Goal: Information Seeking & Learning: Learn about a topic

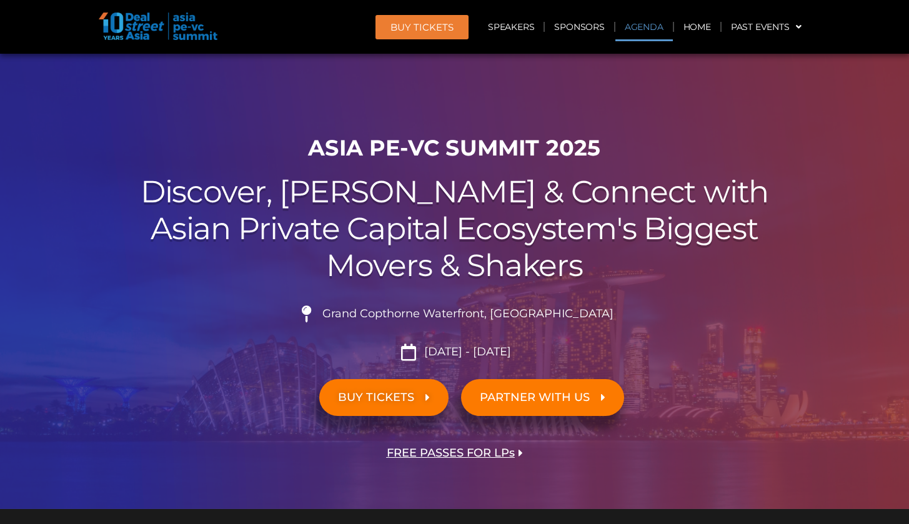
click at [652, 31] on link "Agenda" at bounding box center [645, 27] width 58 height 29
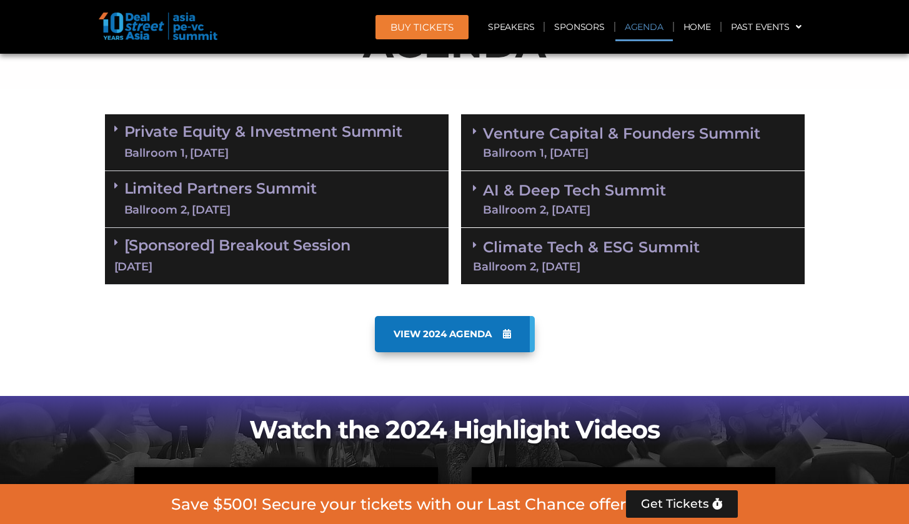
scroll to position [713, 0]
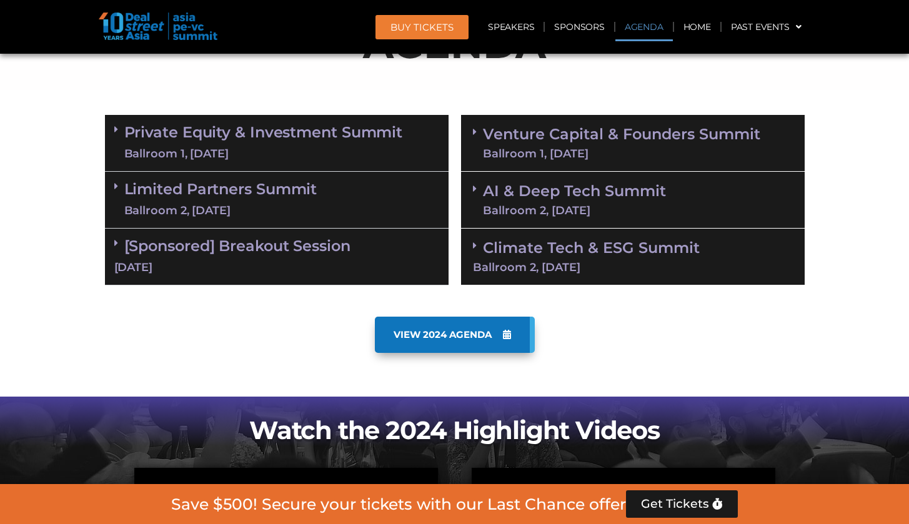
click at [364, 154] on div "Ballroom 1, 10 Sept" at bounding box center [263, 154] width 279 height 16
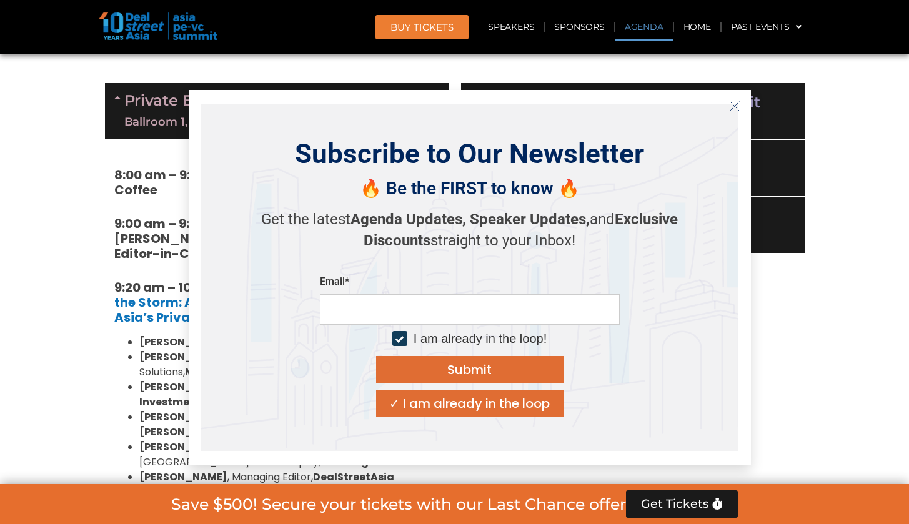
scroll to position [739, 0]
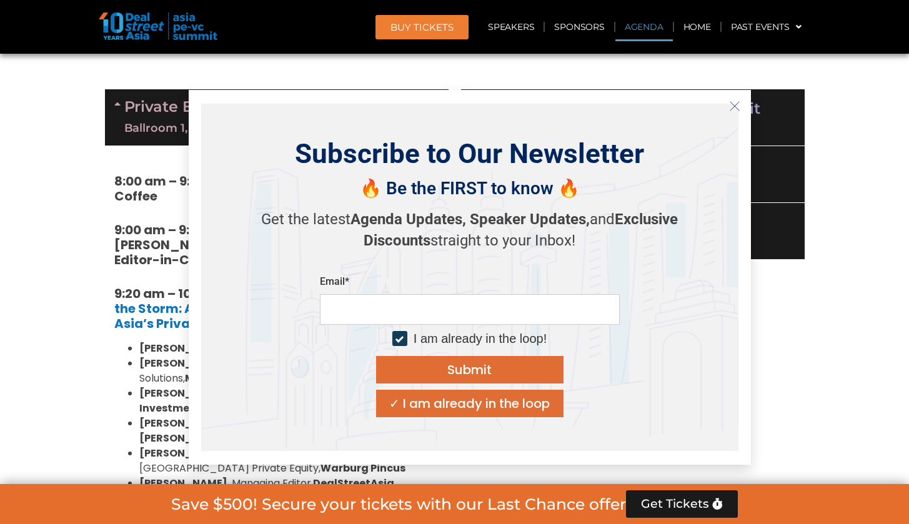
click at [739, 113] on button "Close" at bounding box center [735, 106] width 20 height 20
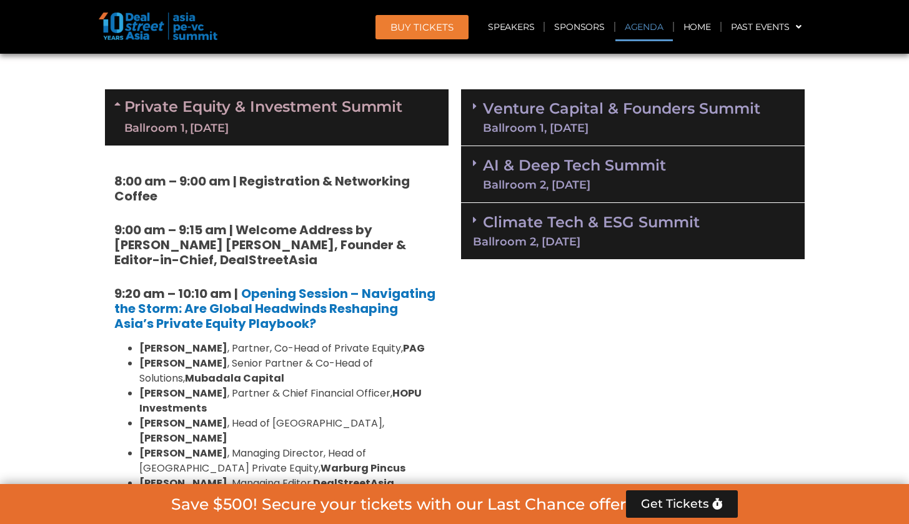
click at [742, 113] on link "Venture Capital & Founders​ Summit Ballroom 1, 11 Sept" at bounding box center [622, 117] width 278 height 33
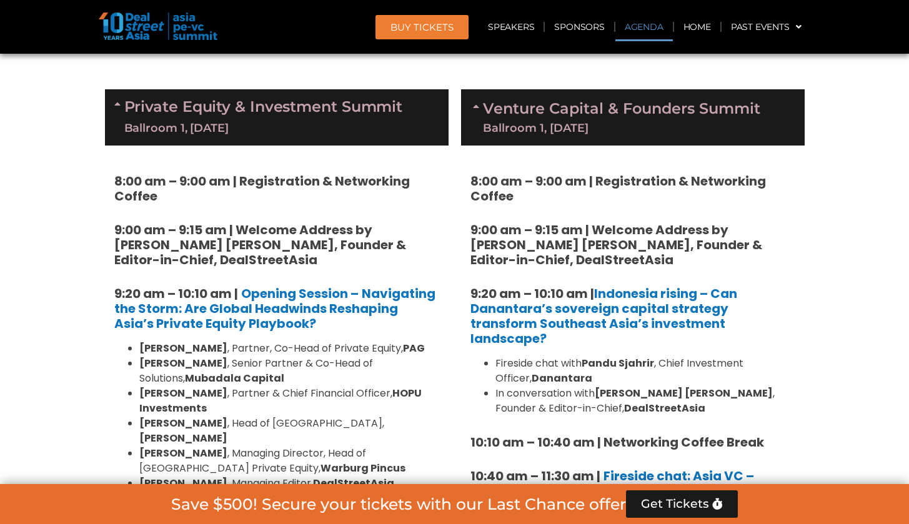
click at [328, 121] on div "Ballroom 1, 10 Sept" at bounding box center [263, 129] width 279 height 16
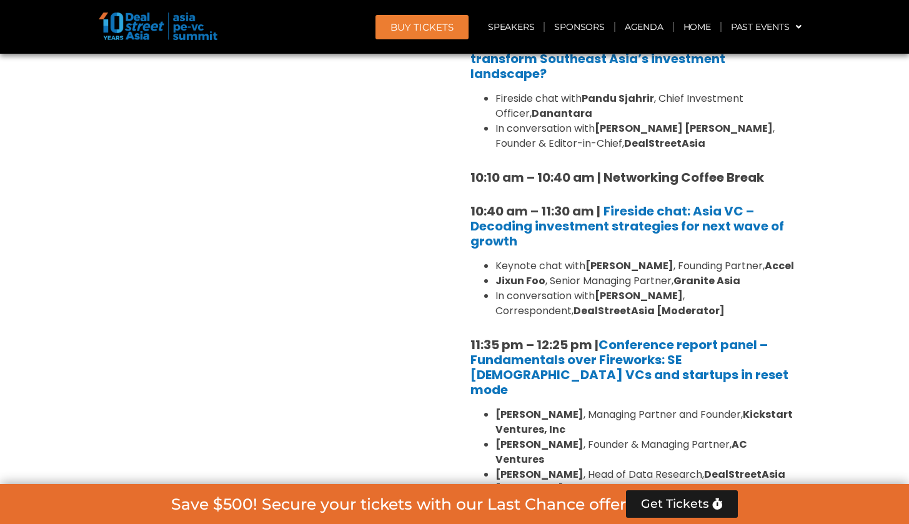
scroll to position [1039, 0]
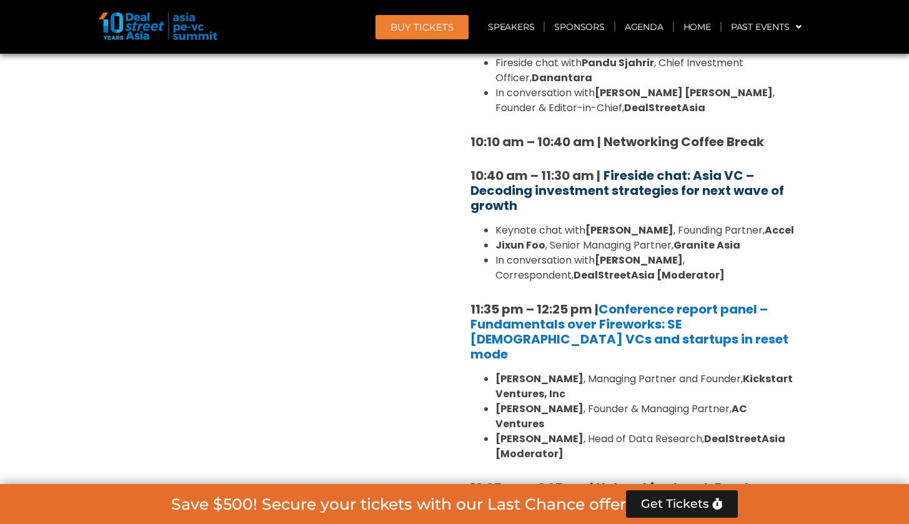
click at [646, 167] on b "Fireside chat: Asia VC – Decoding investment strategies for next wave of growth" at bounding box center [628, 191] width 314 height 48
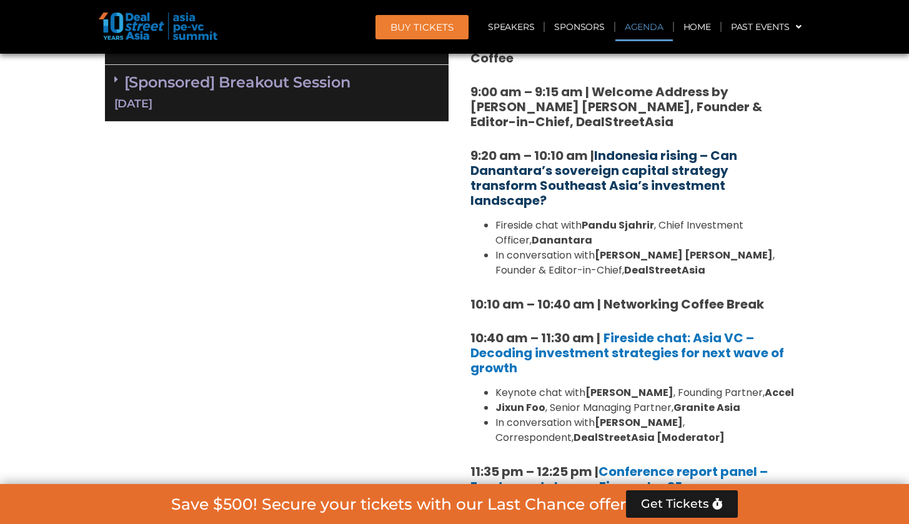
scroll to position [876, 0]
click at [648, 174] on link "Indonesia rising – Can Danantara’s sovereign capital strategy transform Southea…" at bounding box center [604, 179] width 267 height 63
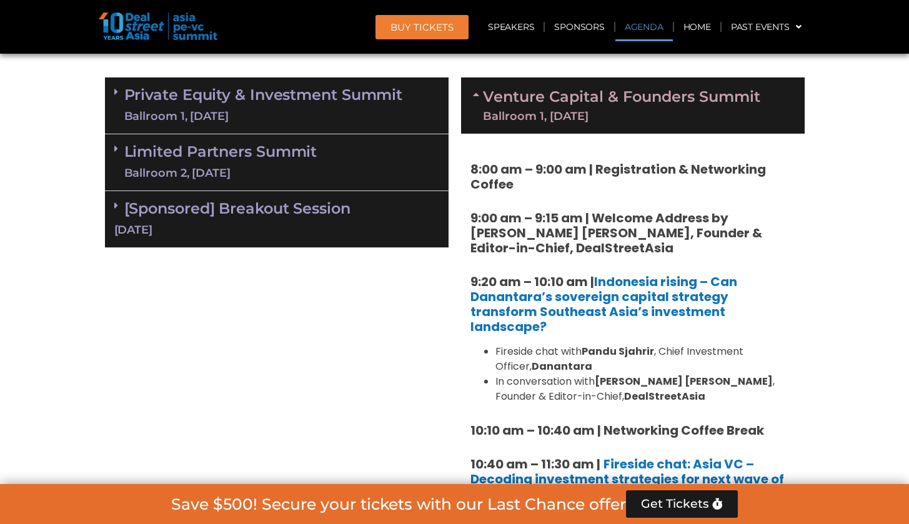
scroll to position [749, 0]
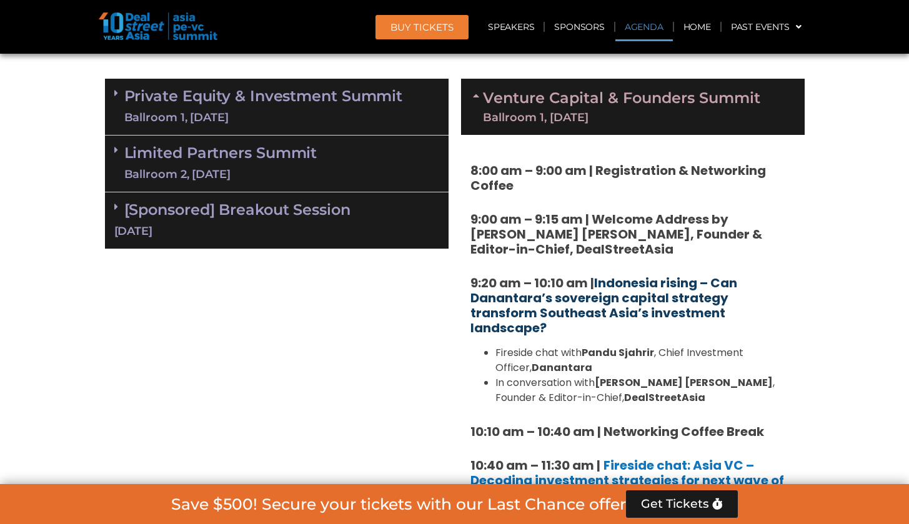
click at [626, 289] on link "Indonesia rising – Can Danantara’s sovereign capital strategy transform Southea…" at bounding box center [604, 305] width 267 height 63
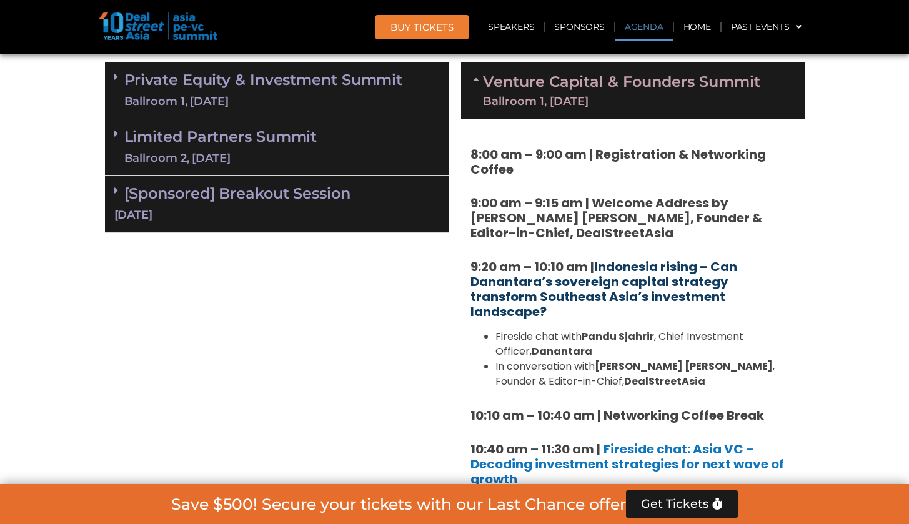
click at [628, 272] on link "Indonesia rising – Can Danantara’s sovereign capital strategy transform Southea…" at bounding box center [604, 289] width 267 height 63
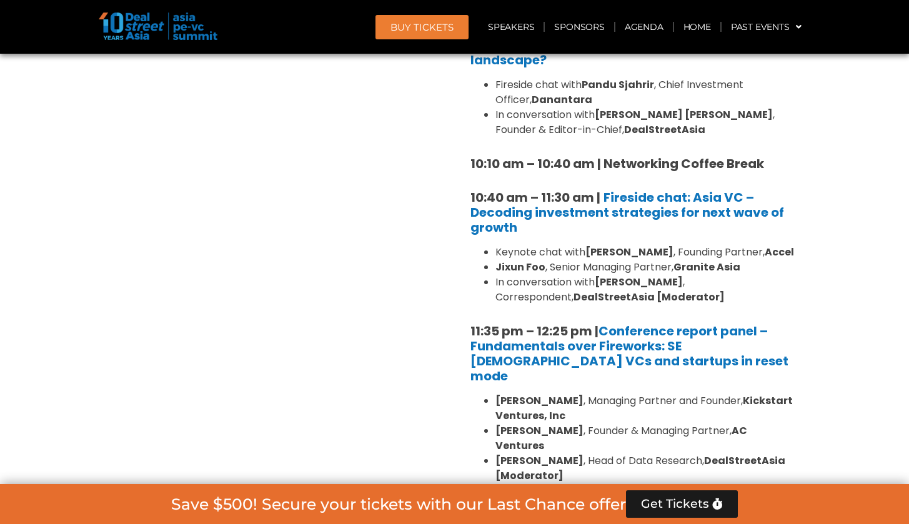
scroll to position [1015, 0]
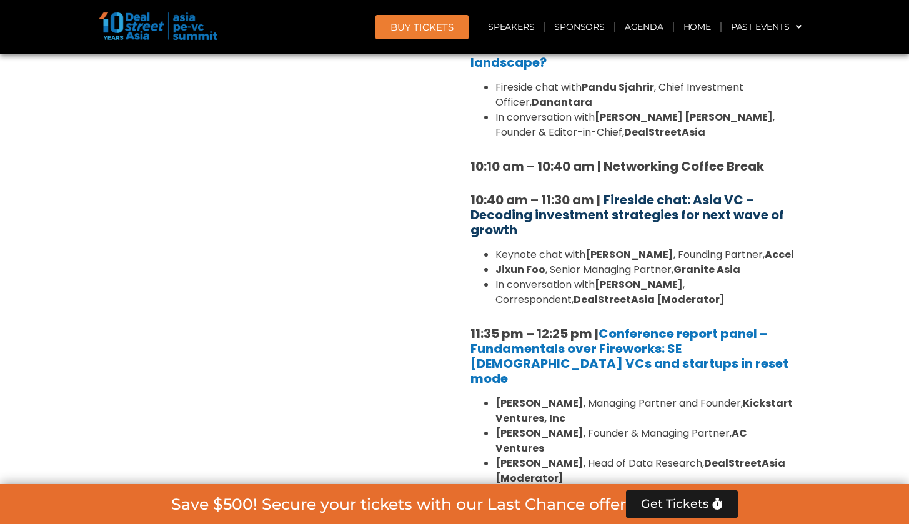
click at [700, 191] on b "Fireside chat: Asia VC – Decoding investment strategies for next wave of growth" at bounding box center [628, 215] width 314 height 48
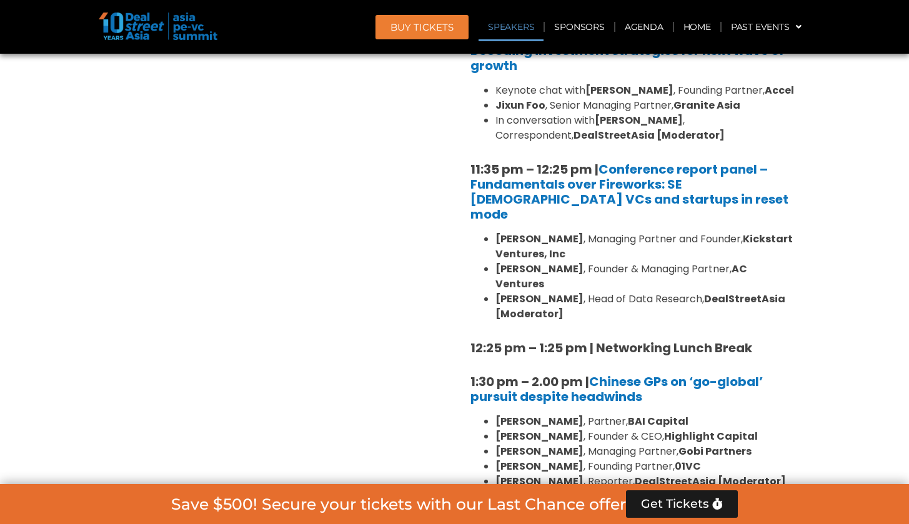
scroll to position [1176, 0]
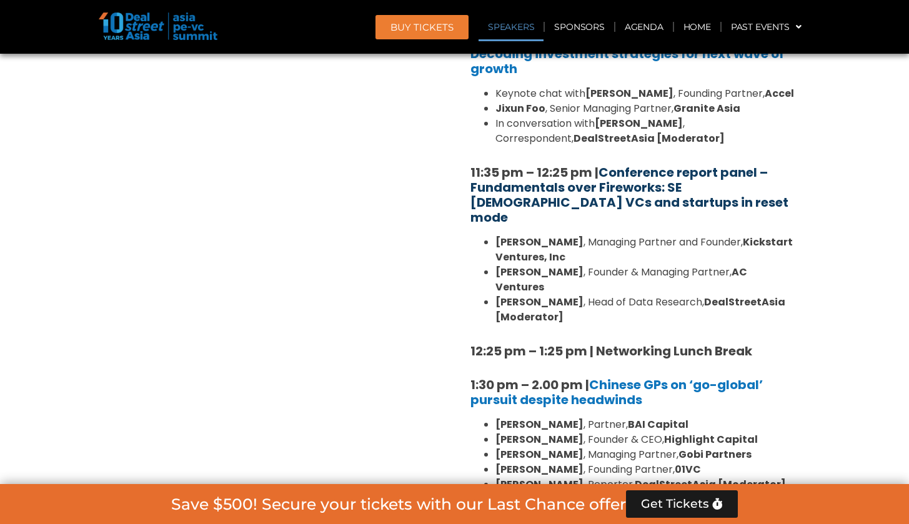
click at [693, 187] on link "Conference report panel – Fundamentals over Fireworks: SE Asian VCs and startup…" at bounding box center [630, 195] width 318 height 63
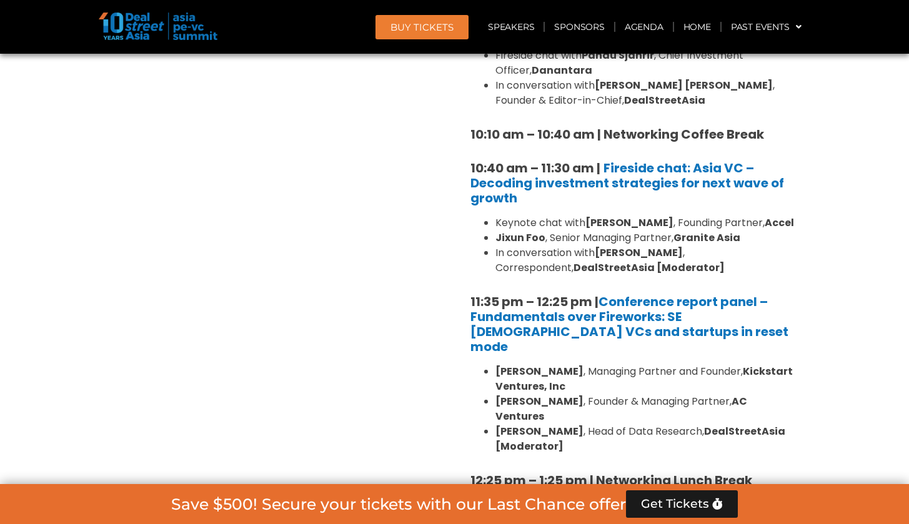
scroll to position [1083, 0]
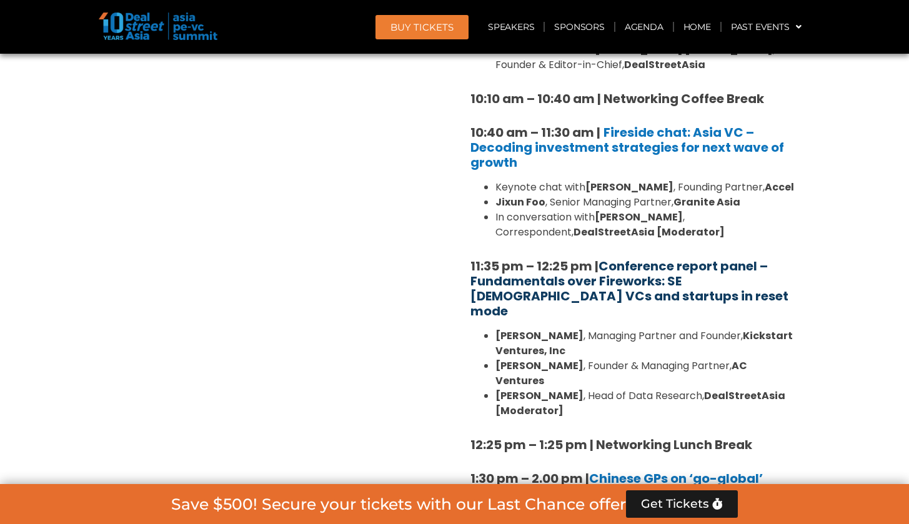
click at [697, 269] on link "Conference report panel – Fundamentals over Fireworks: SE Asian VCs and startup…" at bounding box center [630, 289] width 318 height 63
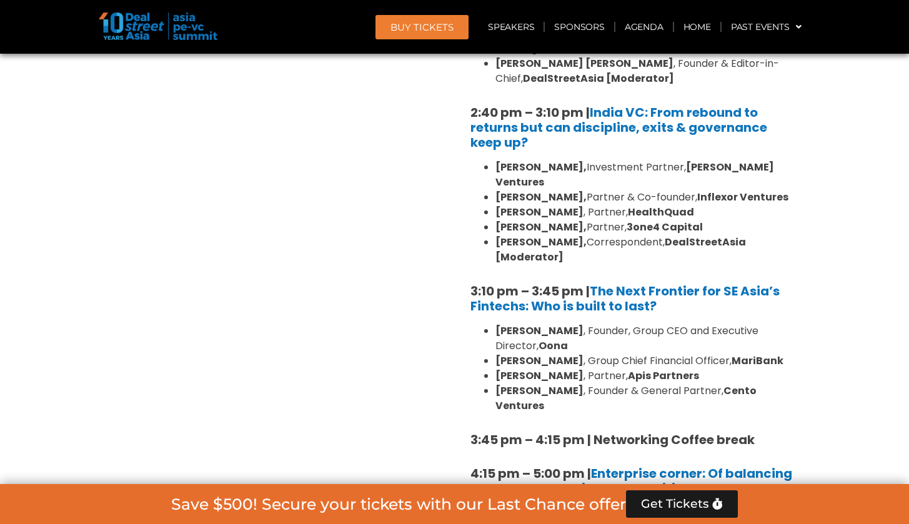
scroll to position [1792, 0]
click at [611, 282] on link "The Next Frontier for SE Asia’s Fintechs: Who is built to last?" at bounding box center [625, 298] width 309 height 33
click at [628, 282] on link "The Next Frontier for SE Asia’s Fintechs: Who is built to last?" at bounding box center [625, 298] width 309 height 33
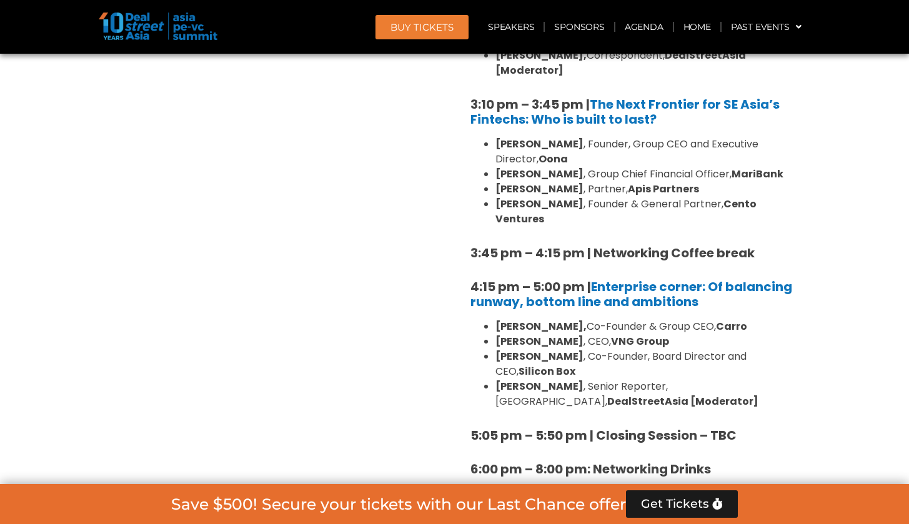
scroll to position [1979, 0]
click at [666, 278] on link "Enterprise corner: Of balancing runway, bottom line and ambitions" at bounding box center [632, 294] width 322 height 33
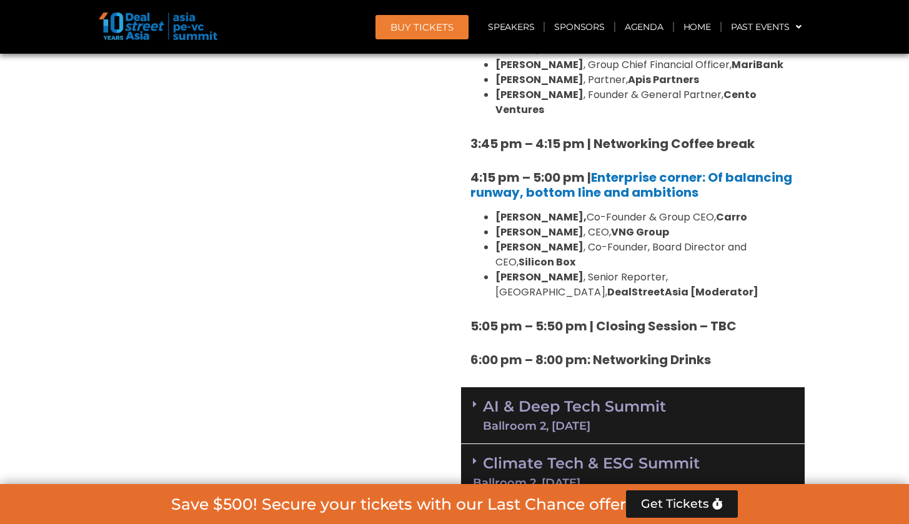
scroll to position [2091, 0]
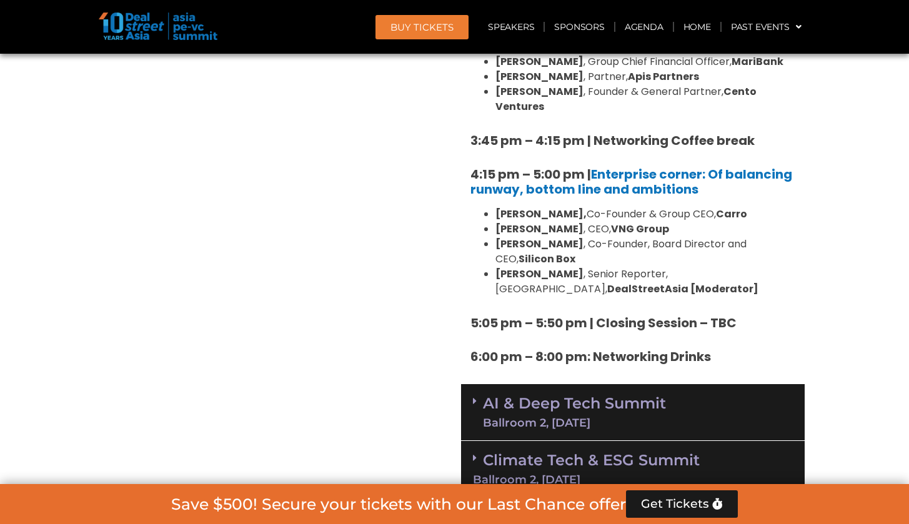
click at [666, 396] on link "AI & Deep Tech Summit Ballroom 2, 11 Sept" at bounding box center [574, 412] width 183 height 33
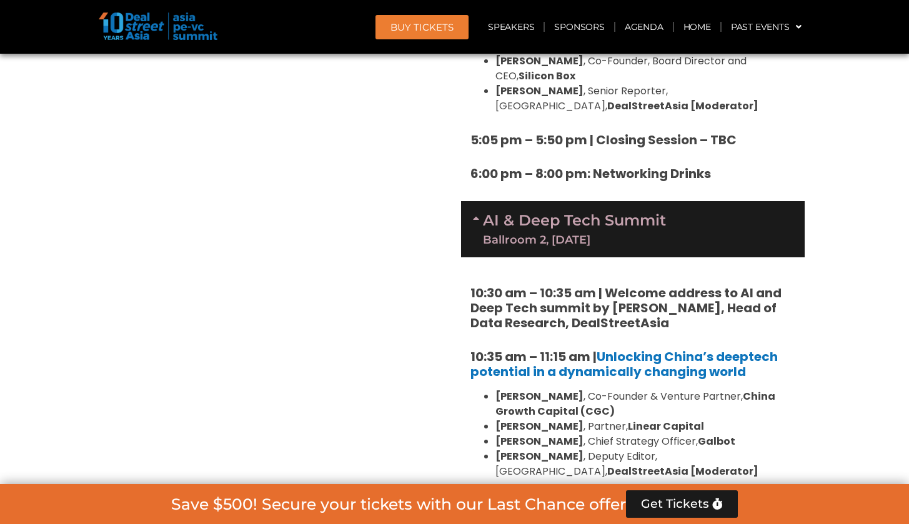
click at [719, 201] on div "AI & Deep Tech Summit Ballroom 2, 11 Sept" at bounding box center [633, 229] width 344 height 56
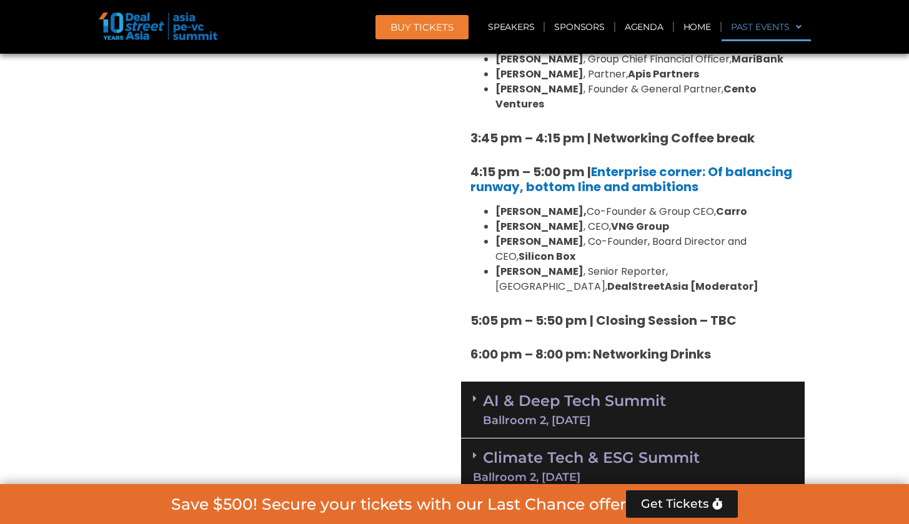
scroll to position [2091, 0]
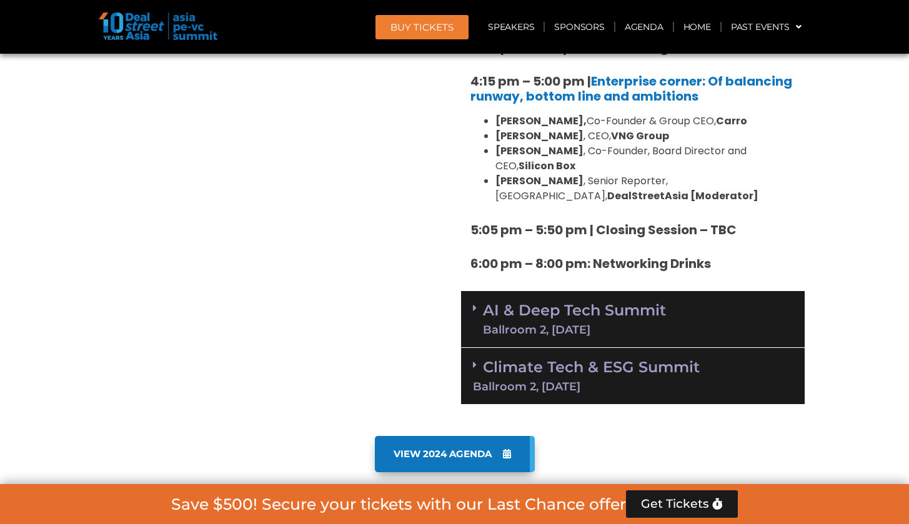
click at [683, 291] on div "AI & Deep Tech Summit Ballroom 2, 11 Sept" at bounding box center [633, 319] width 344 height 57
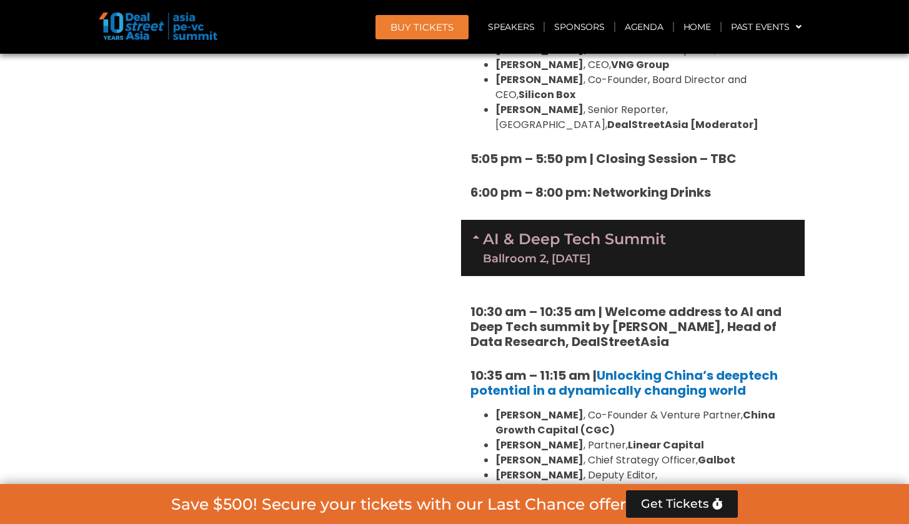
scroll to position [2269, 0]
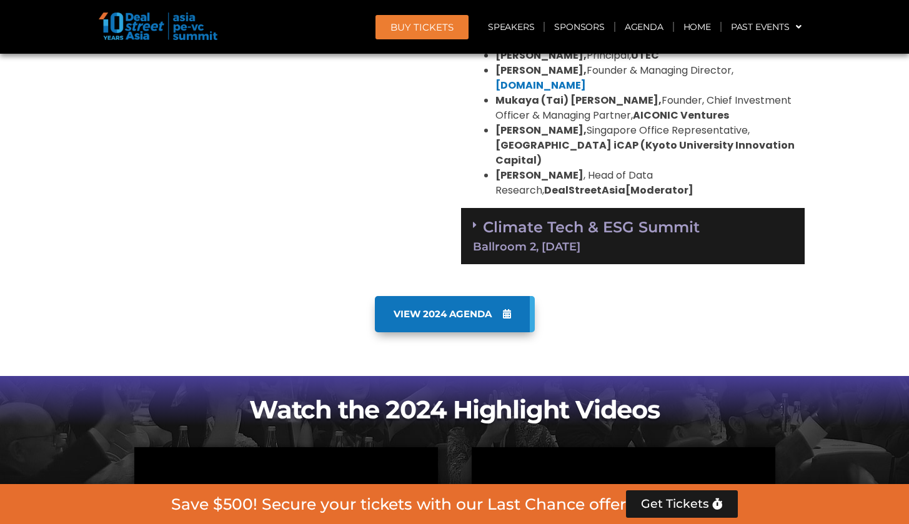
click at [755, 208] on div "Climate Tech & ESG Summit Ballroom 2, 11 Sept" at bounding box center [633, 236] width 344 height 57
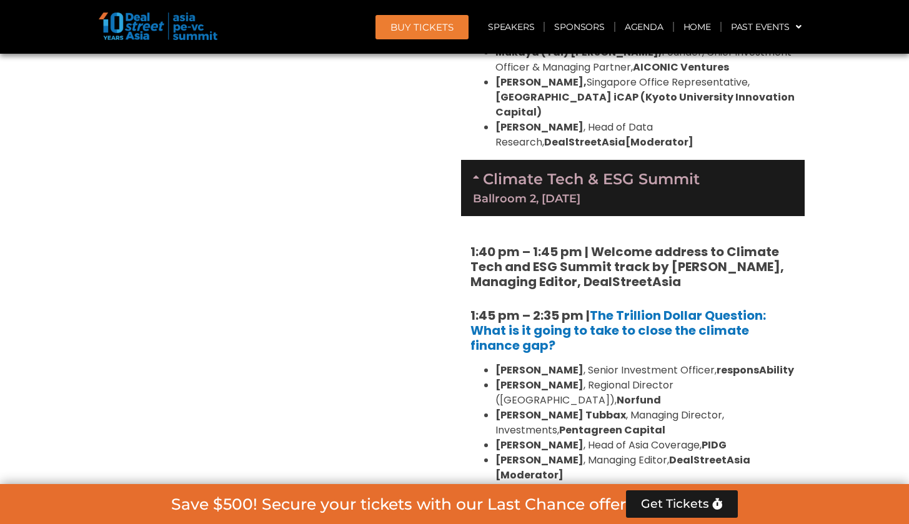
scroll to position [2902, 0]
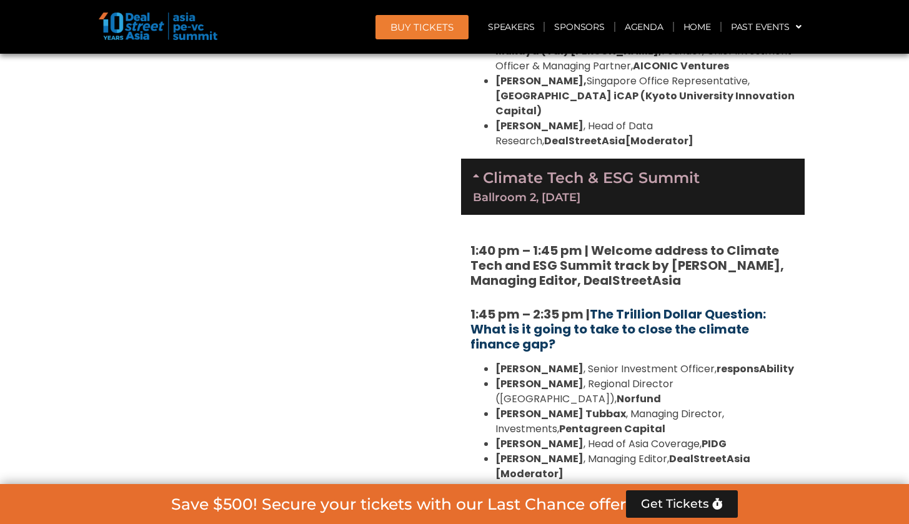
click at [661, 306] on link "The Trillion Dollar Question: What is it going to take to close the climate fin…" at bounding box center [619, 330] width 296 height 48
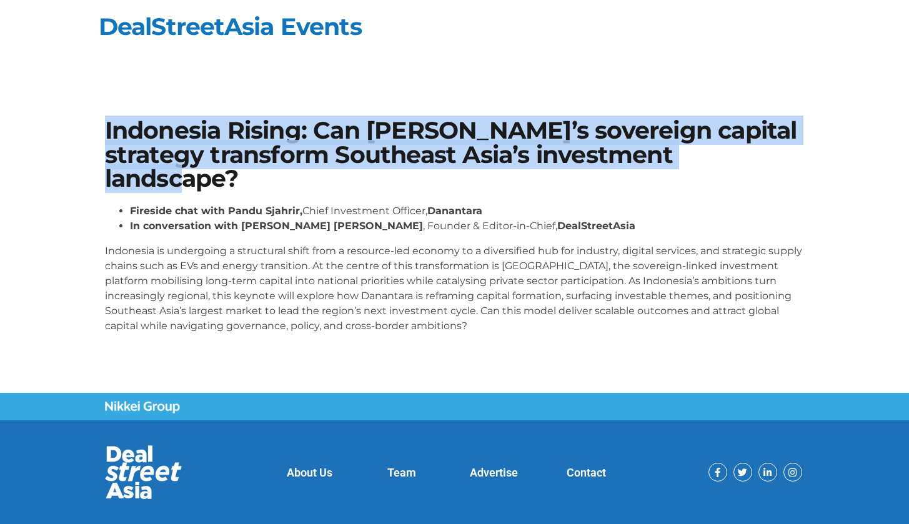
drag, startPoint x: 103, startPoint y: 132, endPoint x: 266, endPoint y: 177, distance: 169.2
click at [266, 177] on div "Indonesia Rising: Can Danantara’s sovereign capital strategy transform Southeas…" at bounding box center [455, 231] width 713 height 237
copy h1 "Indonesia Rising: Can Danantara’s sovereign capital strategy transform Southeas…"
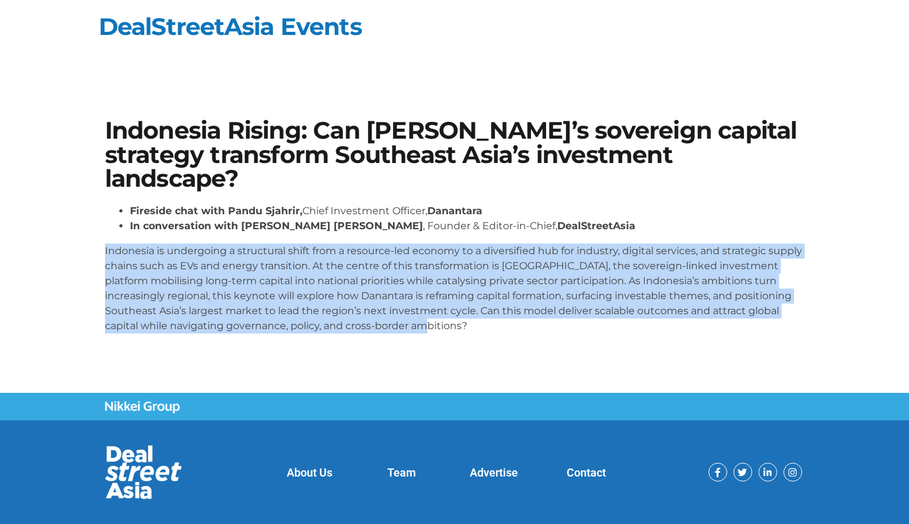
drag, startPoint x: 104, startPoint y: 253, endPoint x: 478, endPoint y: 343, distance: 384.5
click at [478, 343] on div "Indonesia Rising: Can Danantara’s sovereign capital strategy transform Southeas…" at bounding box center [455, 231] width 713 height 237
drag, startPoint x: 100, startPoint y: 249, endPoint x: 494, endPoint y: 329, distance: 401.8
click at [494, 329] on div "Indonesia Rising: Can Danantara’s sovereign capital strategy transform Southeas…" at bounding box center [455, 231] width 713 height 237
copy p "Indonesia is undergoing a structural shift from a resource-led economy to a div…"
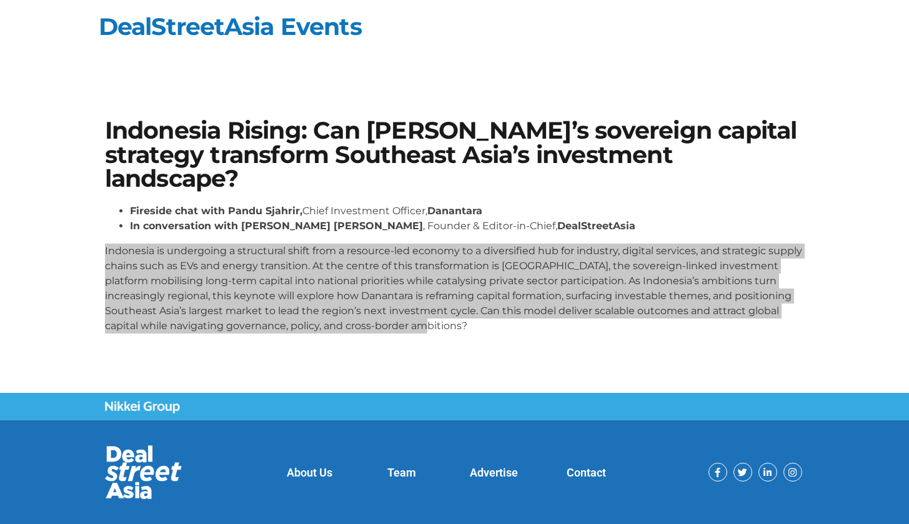
click at [369, 245] on p "Indonesia is undergoing a structural shift from a resource-led economy to a div…" at bounding box center [455, 289] width 700 height 90
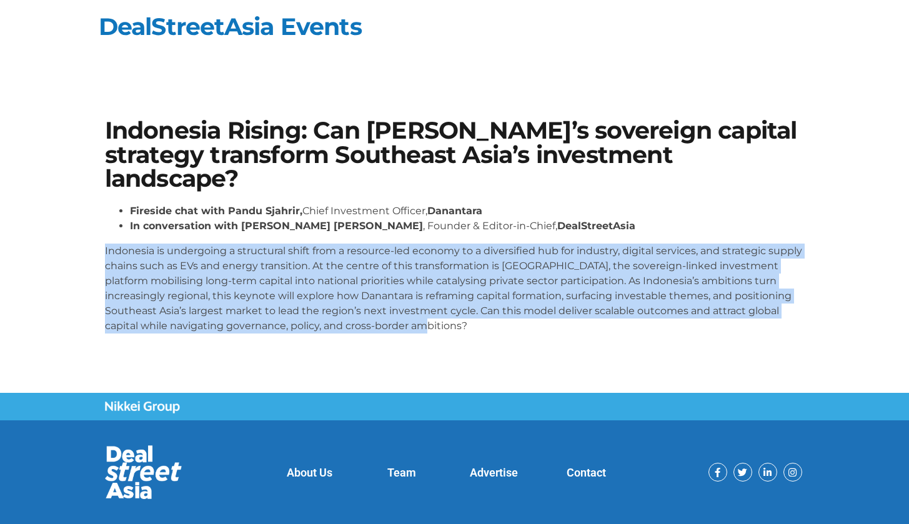
copy p "Indonesia is undergoing a structural shift from a resource-led economy to a div…"
drag, startPoint x: 874, startPoint y: 251, endPoint x: 891, endPoint y: 263, distance: 20.5
click at [891, 263] on section "Indonesia Rising: Can [PERSON_NAME]’s sovereign capital strategy transform Sout…" at bounding box center [454, 230] width 909 height 299
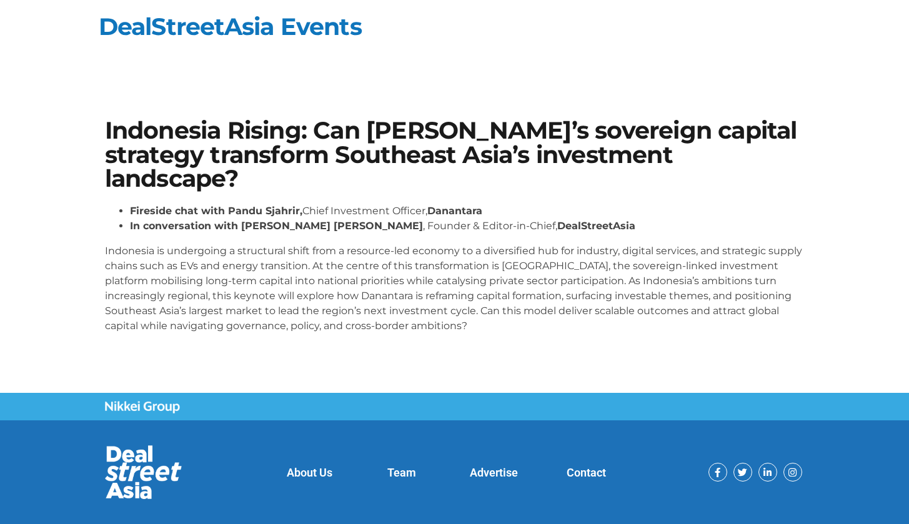
click at [315, 151] on h1 "Indonesia Rising: Can [PERSON_NAME]’s sovereign capital strategy transform Sout…" at bounding box center [455, 155] width 700 height 72
click at [83, 244] on section "Indonesia Rising: Can [PERSON_NAME]’s sovereign capital strategy transform Sout…" at bounding box center [454, 230] width 909 height 299
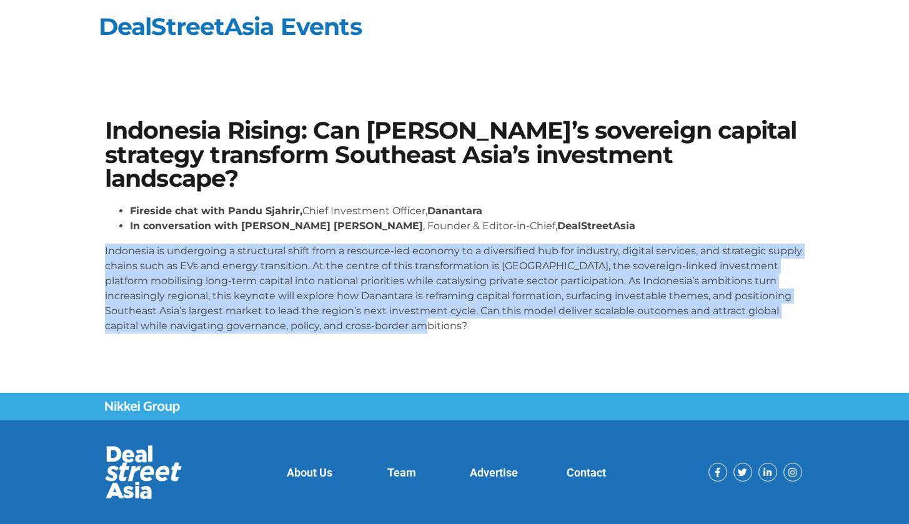
drag, startPoint x: 98, startPoint y: 246, endPoint x: 452, endPoint y: 324, distance: 362.3
click at [452, 324] on div "Indonesia Rising: Can [PERSON_NAME]’s sovereign capital strategy transform Sout…" at bounding box center [455, 231] width 713 height 237
copy p "Indonesia is undergoing a structural shift from a resource-led economy to a div…"
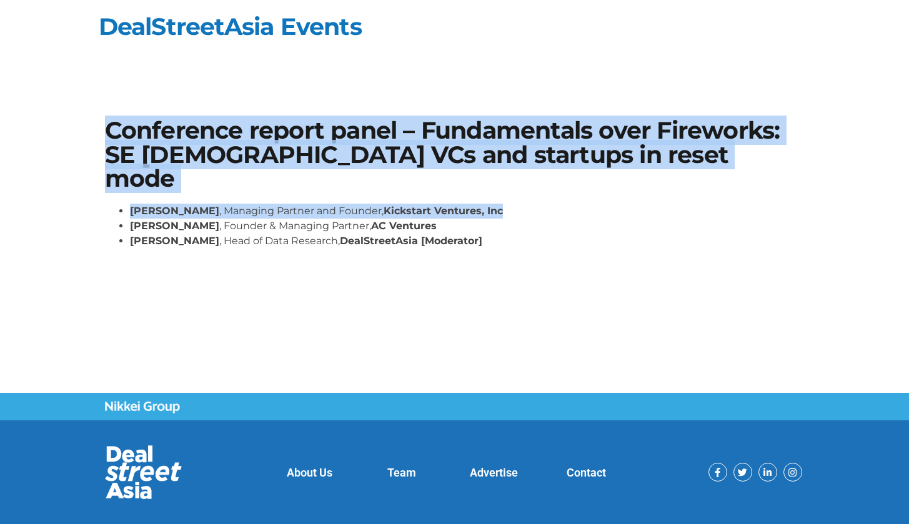
drag, startPoint x: 104, startPoint y: 124, endPoint x: 661, endPoint y: 184, distance: 560.2
click at [661, 184] on div "Conference report panel – Fundamentals over Fireworks: SE Asian VCs and startup…" at bounding box center [455, 189] width 713 height 152
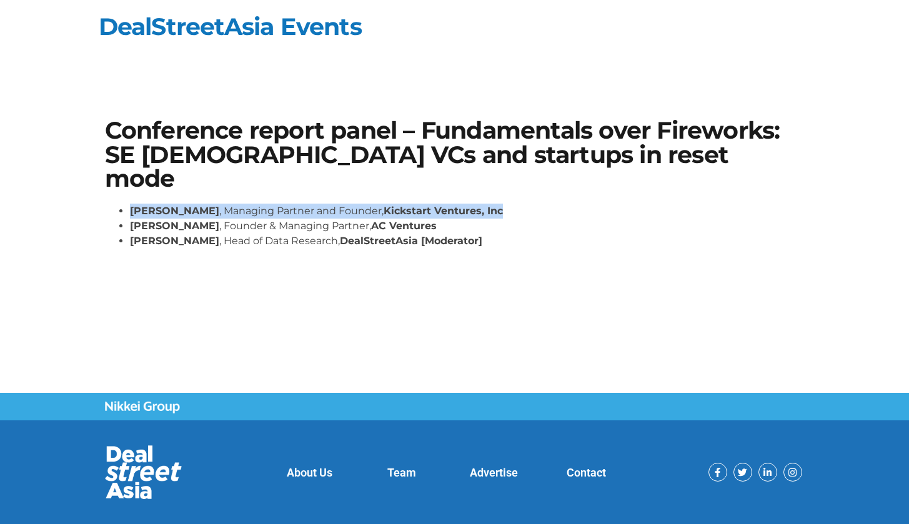
drag, startPoint x: 661, startPoint y: 184, endPoint x: 647, endPoint y: 172, distance: 18.6
click at [658, 175] on div "Conference report panel – Fundamentals over Fireworks: SE Asian VCs and startup…" at bounding box center [455, 189] width 713 height 152
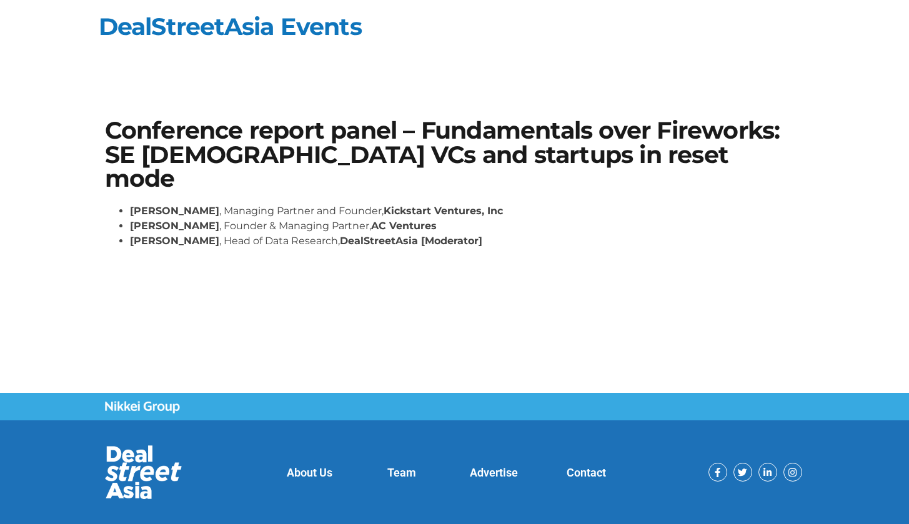
click at [77, 127] on section "Conference report panel – Fundamentals over Fireworks: SE Asian VCs and startup…" at bounding box center [454, 188] width 909 height 214
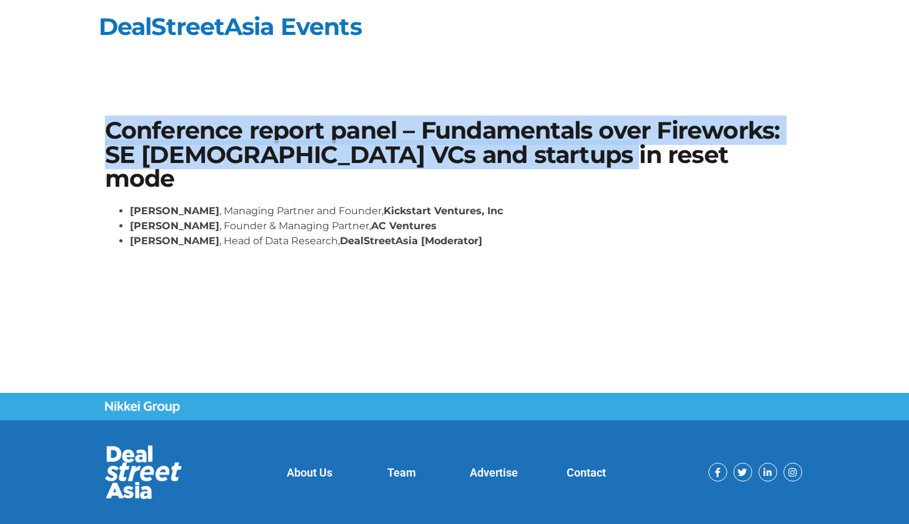
drag, startPoint x: 106, startPoint y: 126, endPoint x: 606, endPoint y: 158, distance: 501.0
click at [606, 158] on h1 "Conference report panel – Fundamentals over Fireworks: SE Asian VCs and startup…" at bounding box center [455, 155] width 700 height 72
copy h1 "Conference report panel – Fundamentals over Fireworks: SE Asian VCs and startup…"
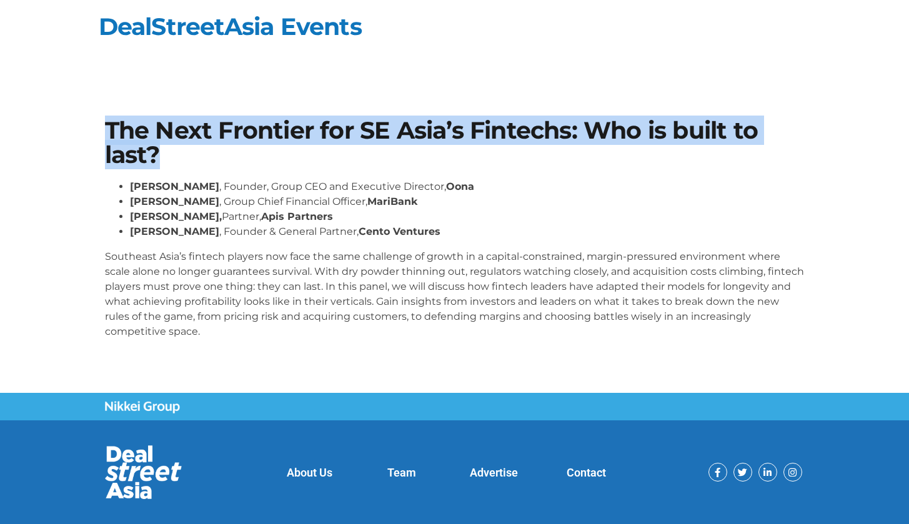
drag, startPoint x: 106, startPoint y: 127, endPoint x: 177, endPoint y: 149, distance: 73.9
click at [177, 149] on h1 "The Next Frontier for SE Asia’s Fintechs: Who is built to last?" at bounding box center [455, 143] width 700 height 48
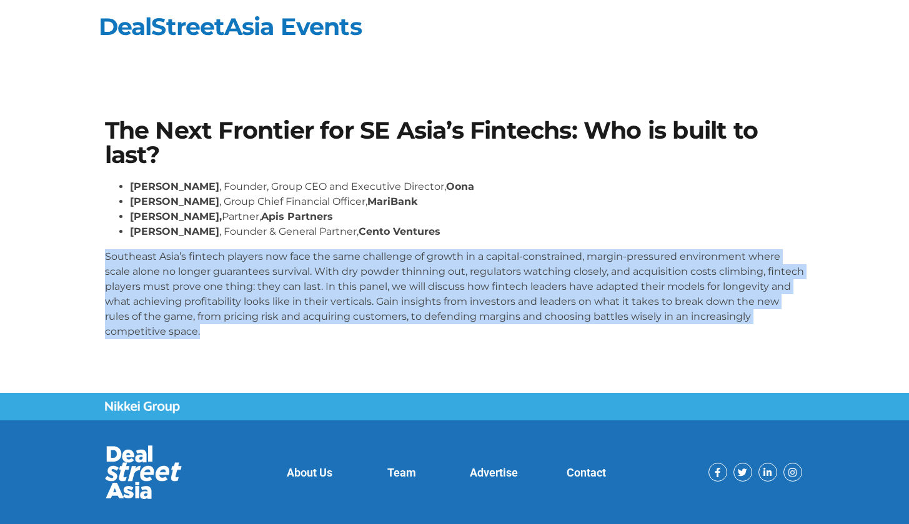
drag, startPoint x: 102, startPoint y: 253, endPoint x: 148, endPoint y: 343, distance: 100.9
click at [148, 343] on div "The Next Frontier for SE Asia’s Fintechs: Who is built to last? [PERSON_NAME] ,…" at bounding box center [455, 234] width 713 height 243
copy p "Southeast Asia’s fintech players now face the same challenge of growth in a cap…"
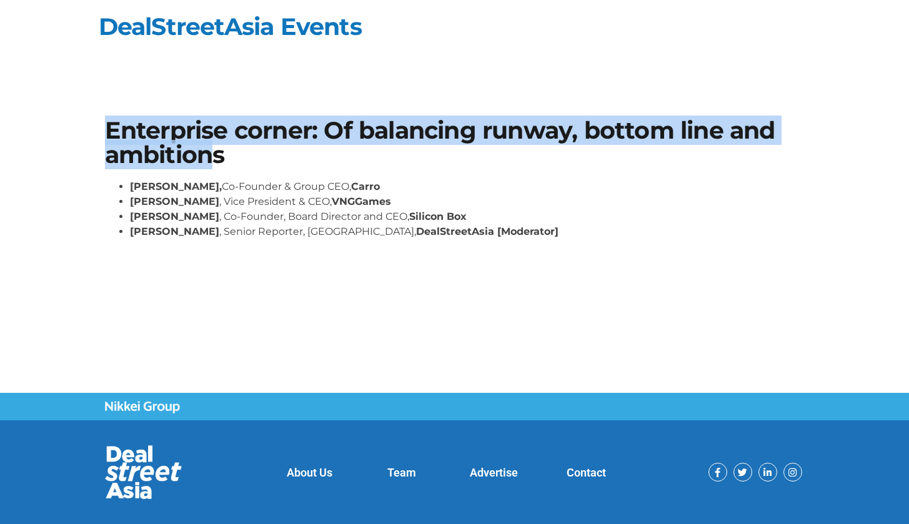
drag, startPoint x: 108, startPoint y: 121, endPoint x: 214, endPoint y: 149, distance: 109.9
click at [214, 149] on h1 "Enterprise corner: Of balancing runway, bottom line and ambitions" at bounding box center [455, 143] width 700 height 48
click at [149, 128] on h1 "Enterprise corner: Of balancing runway, bottom line and ambitions" at bounding box center [455, 143] width 700 height 48
drag, startPoint x: 106, startPoint y: 128, endPoint x: 230, endPoint y: 149, distance: 125.7
click at [232, 154] on h1 "Enterprise corner: Of balancing runway, bottom line and ambitions" at bounding box center [455, 143] width 700 height 48
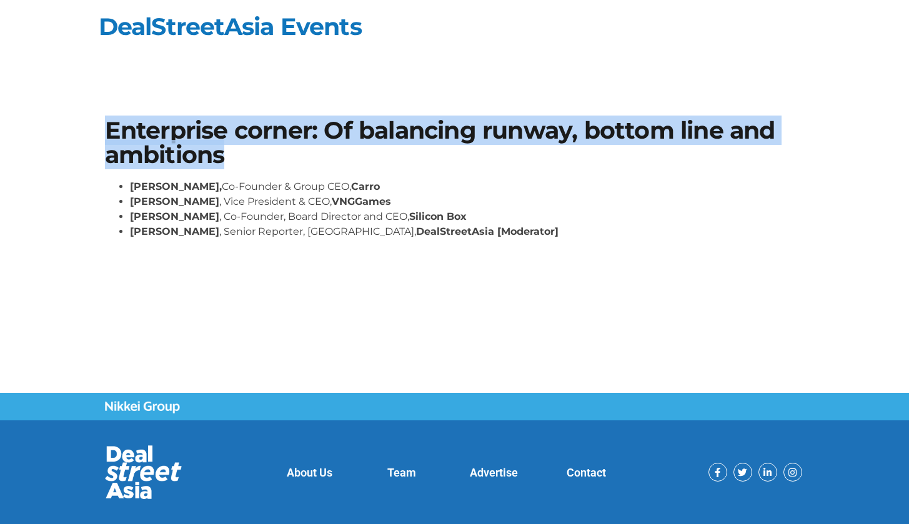
copy h1 "Enterprise corner: Of balancing runway, bottom line and ambitions"
click at [220, 83] on section "Enterprise corner: Of balancing runway, bottom line and ambitions Aaron Tan, Co…" at bounding box center [454, 184] width 909 height 206
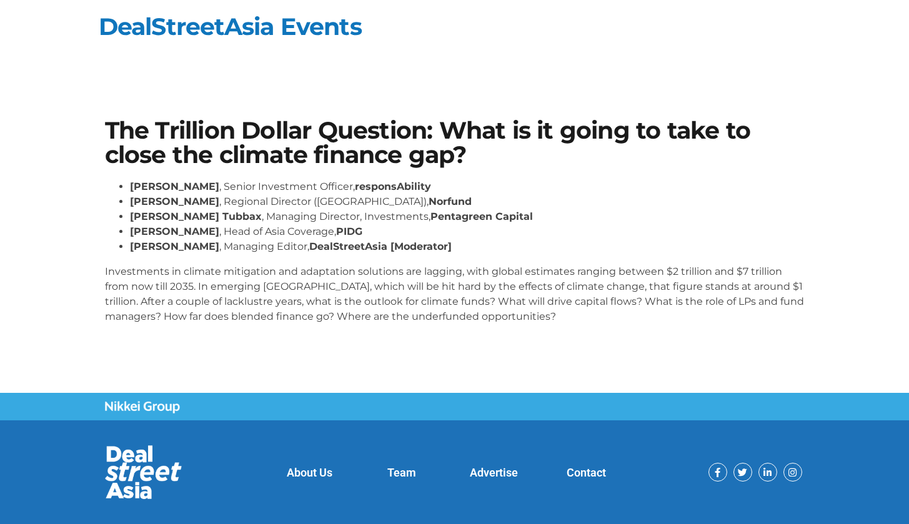
click at [64, 126] on section "The Trillion Dollar Question: What is it going to take to close the climate fin…" at bounding box center [454, 226] width 909 height 291
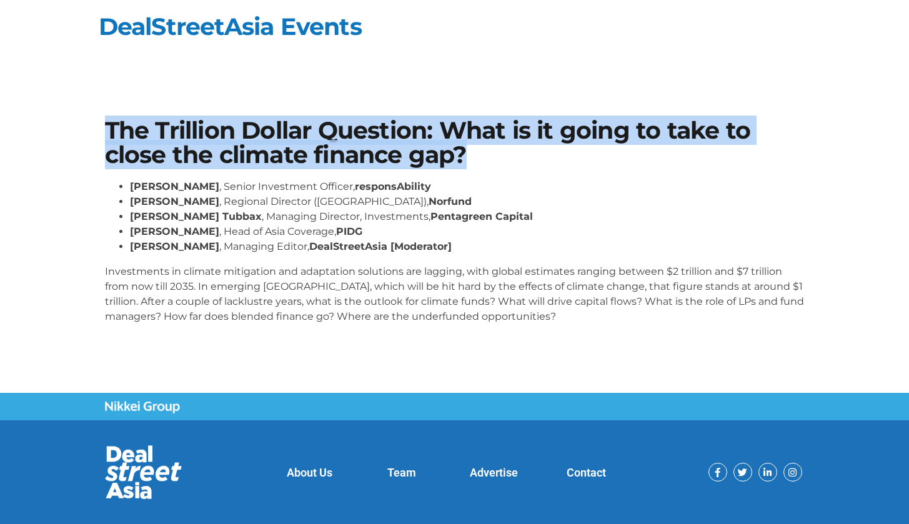
drag, startPoint x: 90, startPoint y: 121, endPoint x: 560, endPoint y: 143, distance: 470.6
click at [560, 143] on section "The Trillion Dollar Question: What is it going to take to close the climate fin…" at bounding box center [454, 226] width 909 height 291
copy h1 "The Trillion Dollar Question: What is it going to take to close the climate fin…"
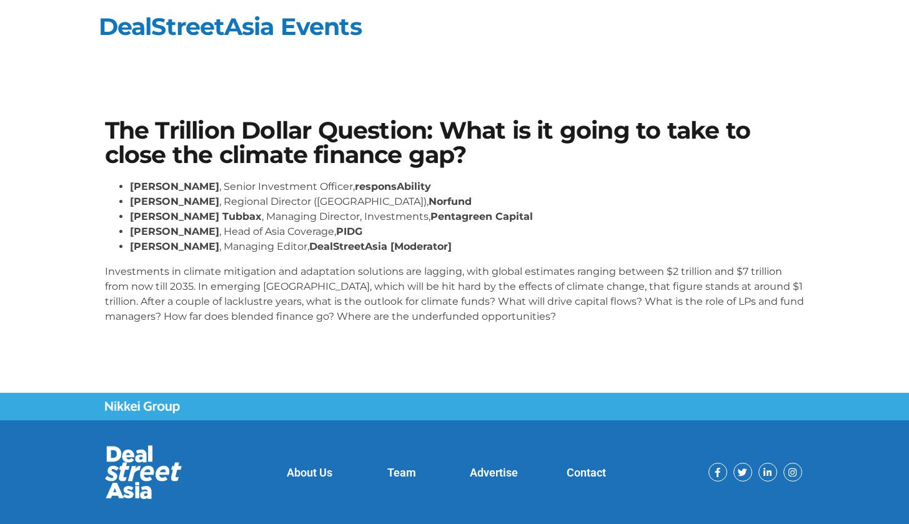
click at [118, 296] on p "Investments in climate mitigation and adaptation solutions are lagging, with gl…" at bounding box center [455, 294] width 700 height 60
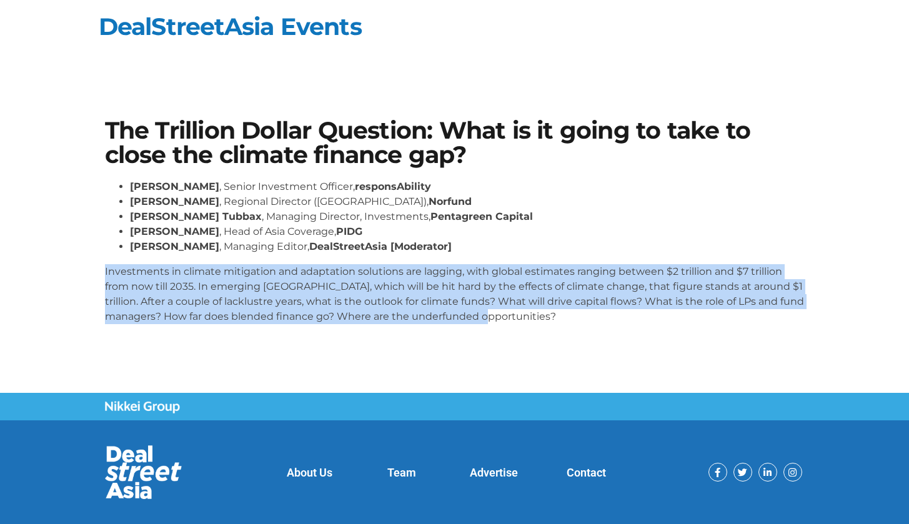
drag, startPoint x: 105, startPoint y: 267, endPoint x: 562, endPoint y: 366, distance: 467.5
click at [562, 366] on section "The Trillion Dollar Question: What is it going to take to close the climate fin…" at bounding box center [454, 226] width 909 height 291
copy p "Investments in climate mitigation and adaptation solutions are lagging, with gl…"
click at [417, 172] on div "The Trillion Dollar Question: What is it going to take to close the climate fin…" at bounding box center [455, 227] width 713 height 228
